Goal: Transaction & Acquisition: Purchase product/service

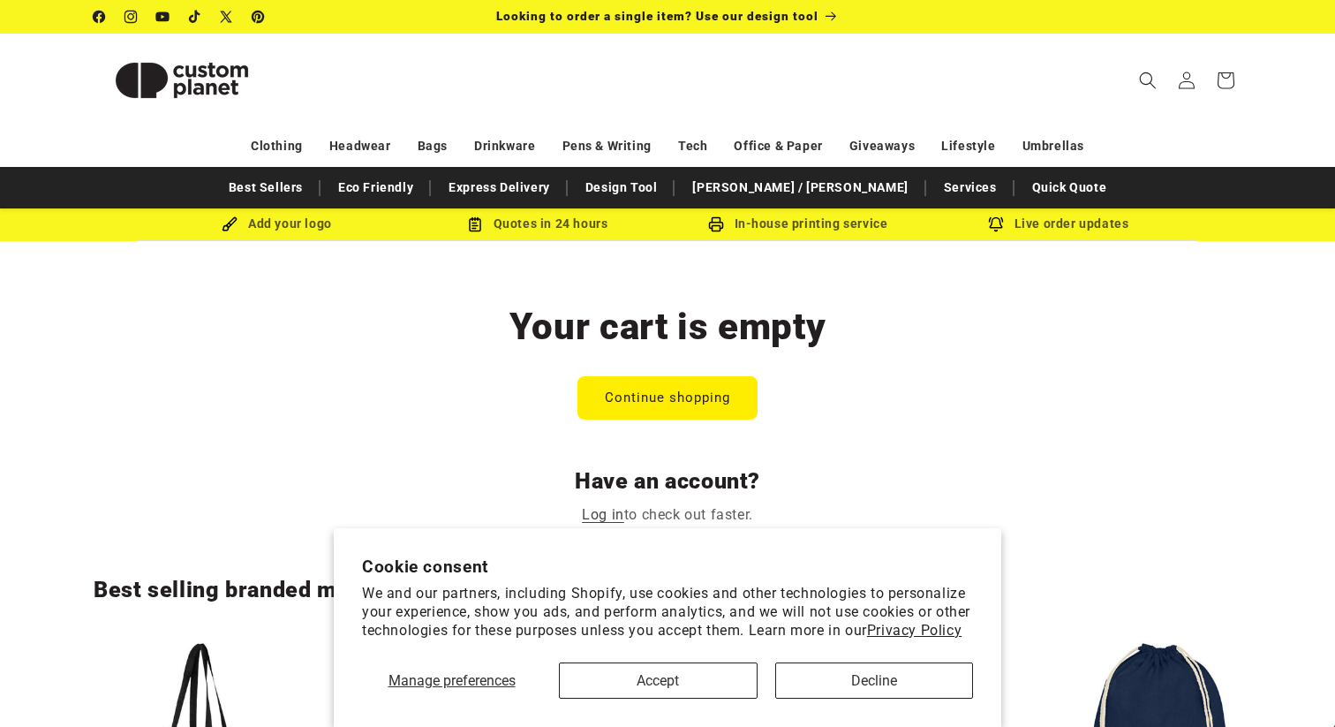
click at [643, 388] on link "Continue shopping" at bounding box center [667, 397] width 178 height 41
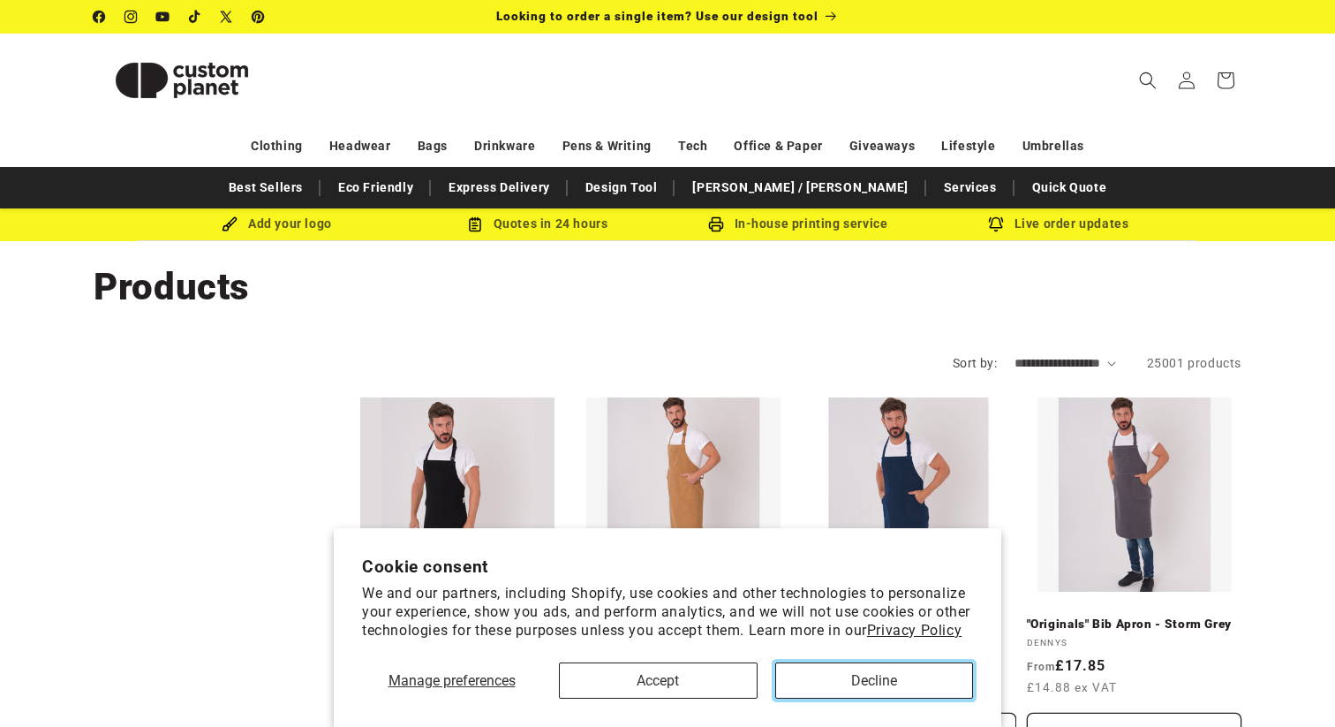
click at [808, 671] on button "Decline" at bounding box center [874, 680] width 199 height 36
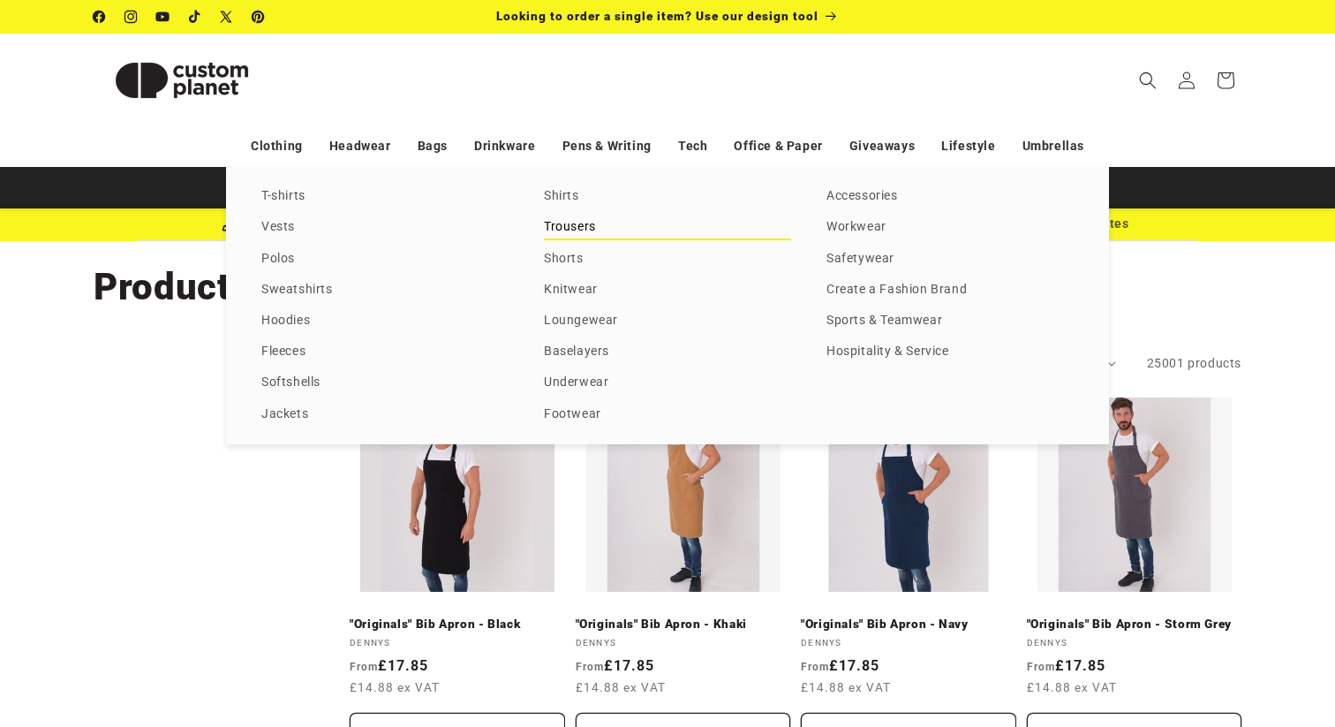
click at [574, 228] on link "Trousers" at bounding box center [667, 227] width 247 height 24
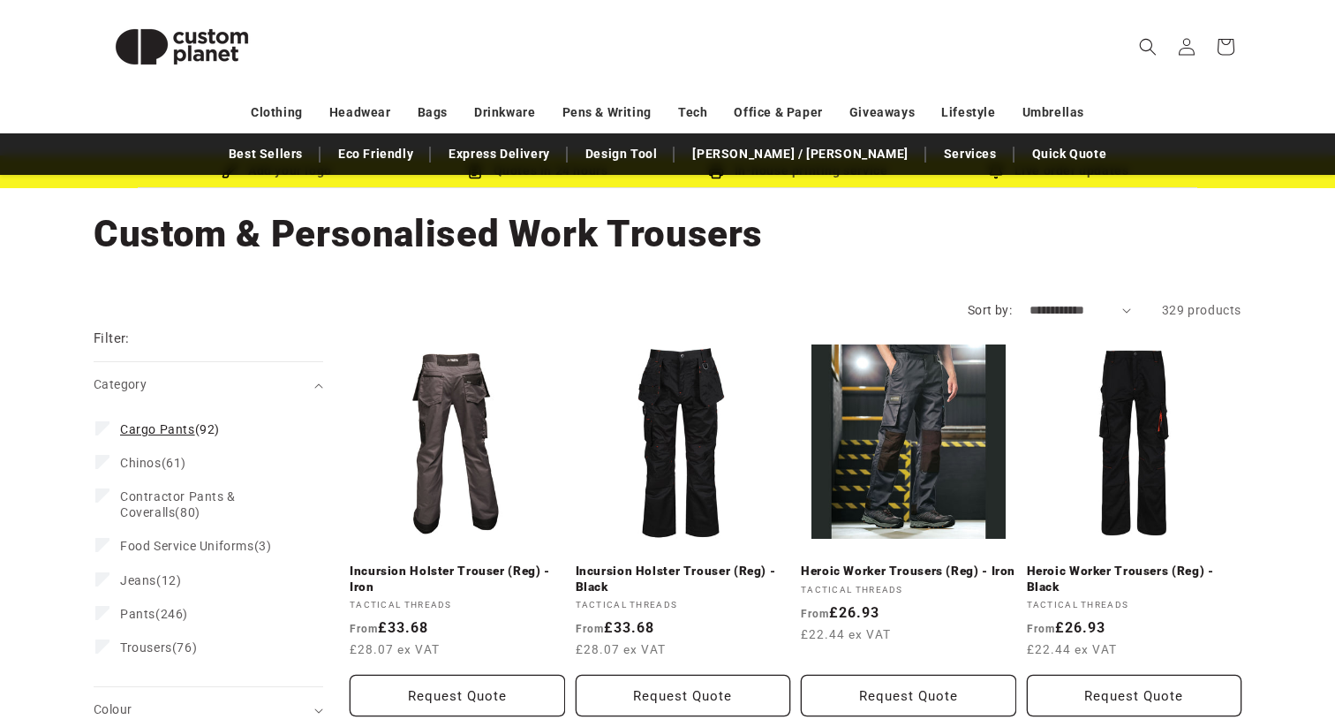
scroll to position [172, 0]
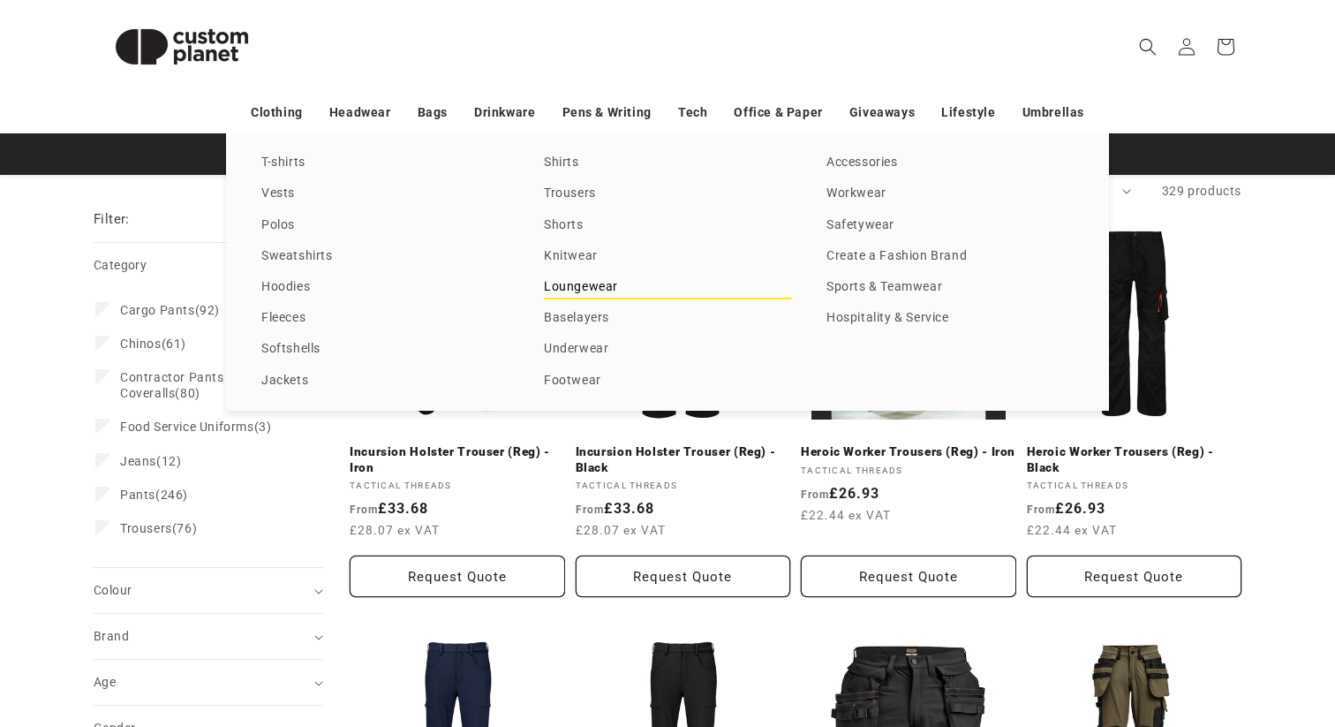
click at [565, 290] on link "Loungewear" at bounding box center [667, 287] width 247 height 24
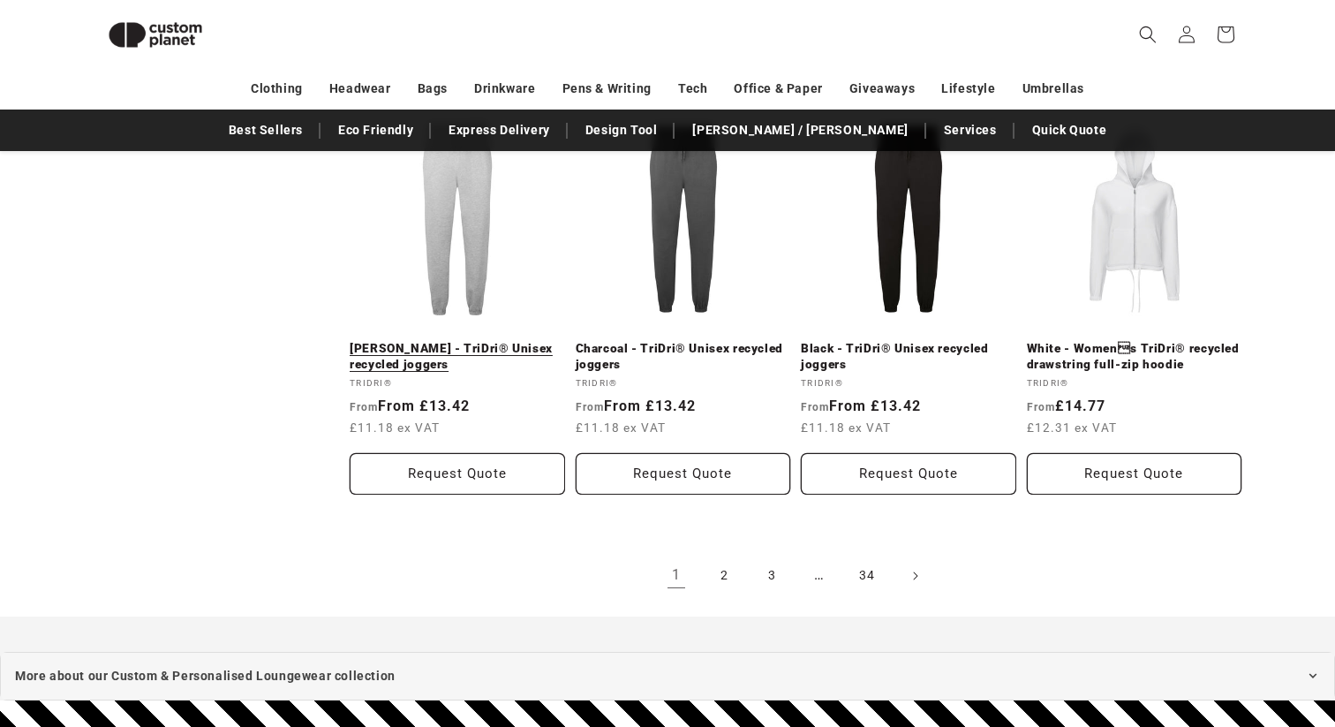
scroll to position [1811, 0]
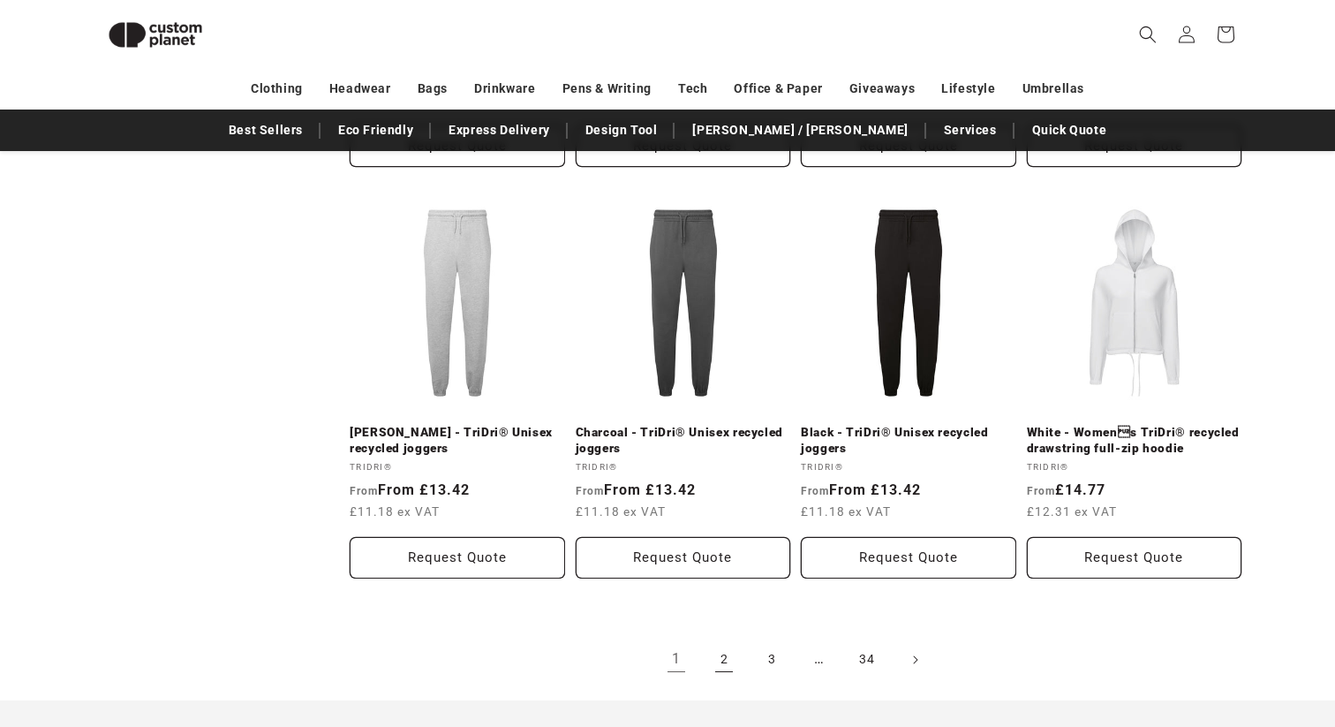
click at [713, 651] on link "2" at bounding box center [723, 659] width 39 height 39
